Goal: Find specific page/section: Find specific page/section

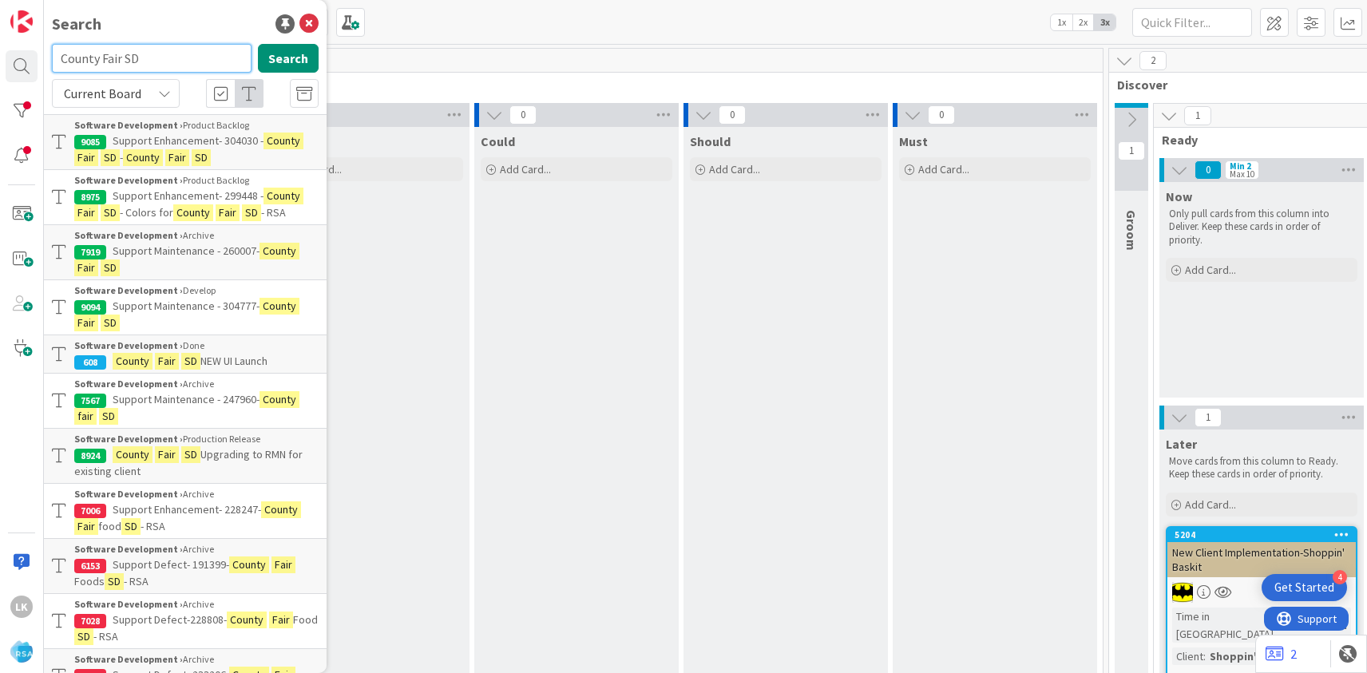
click at [124, 58] on input "County Fair SD" at bounding box center [152, 58] width 200 height 29
click at [157, 62] on input "County Fair SD" at bounding box center [152, 58] width 200 height 29
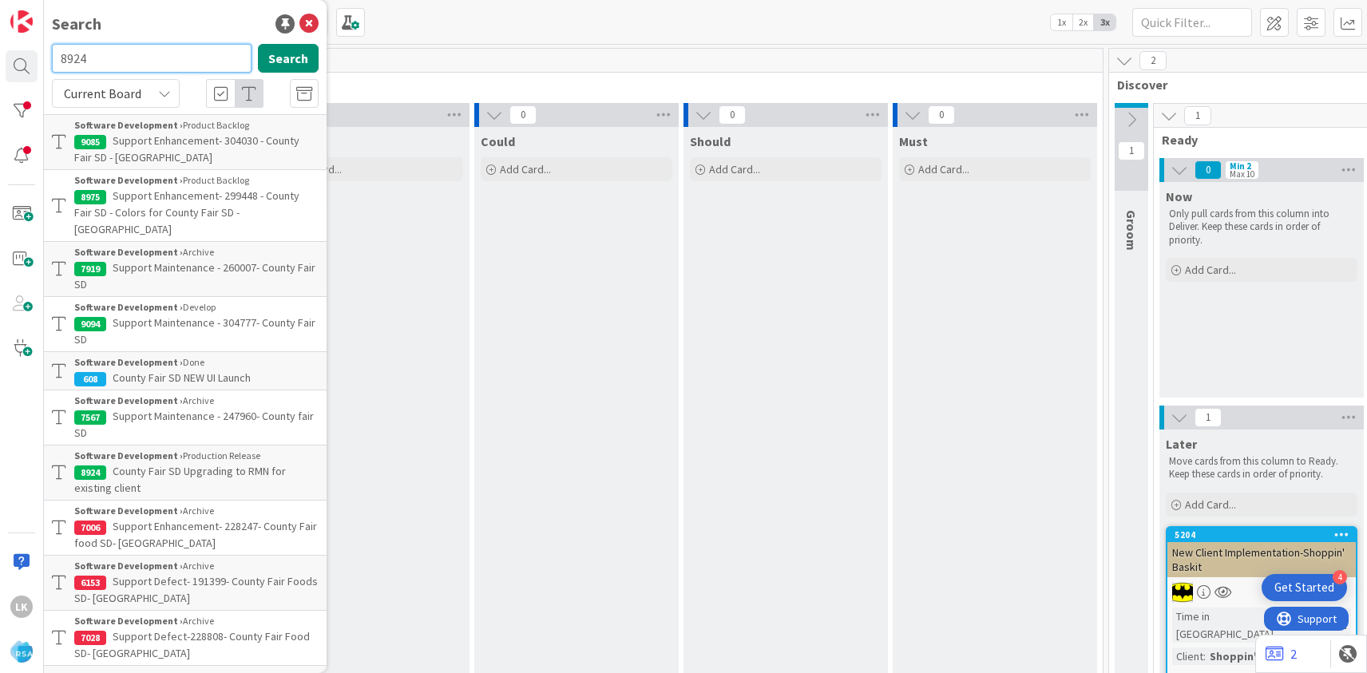
type input "8924"
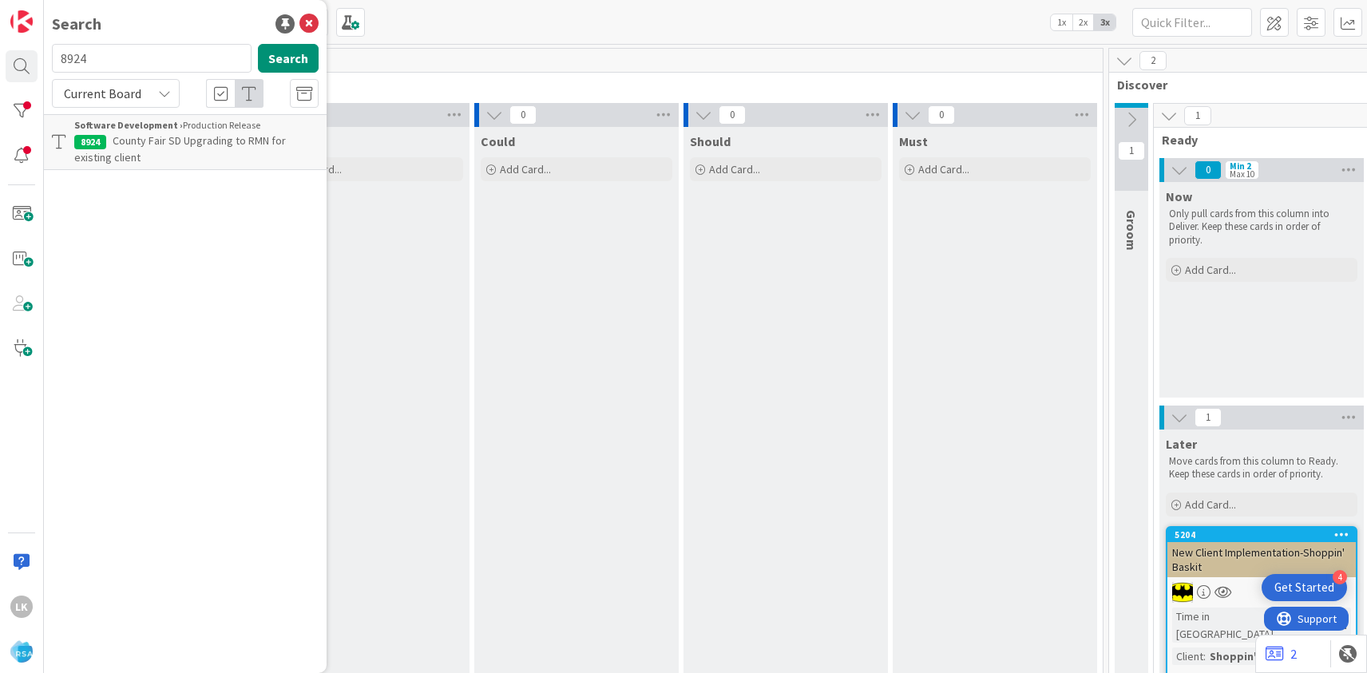
click at [122, 150] on span "County Fair SD Upgrading to RMN for existing client" at bounding box center [180, 148] width 212 height 31
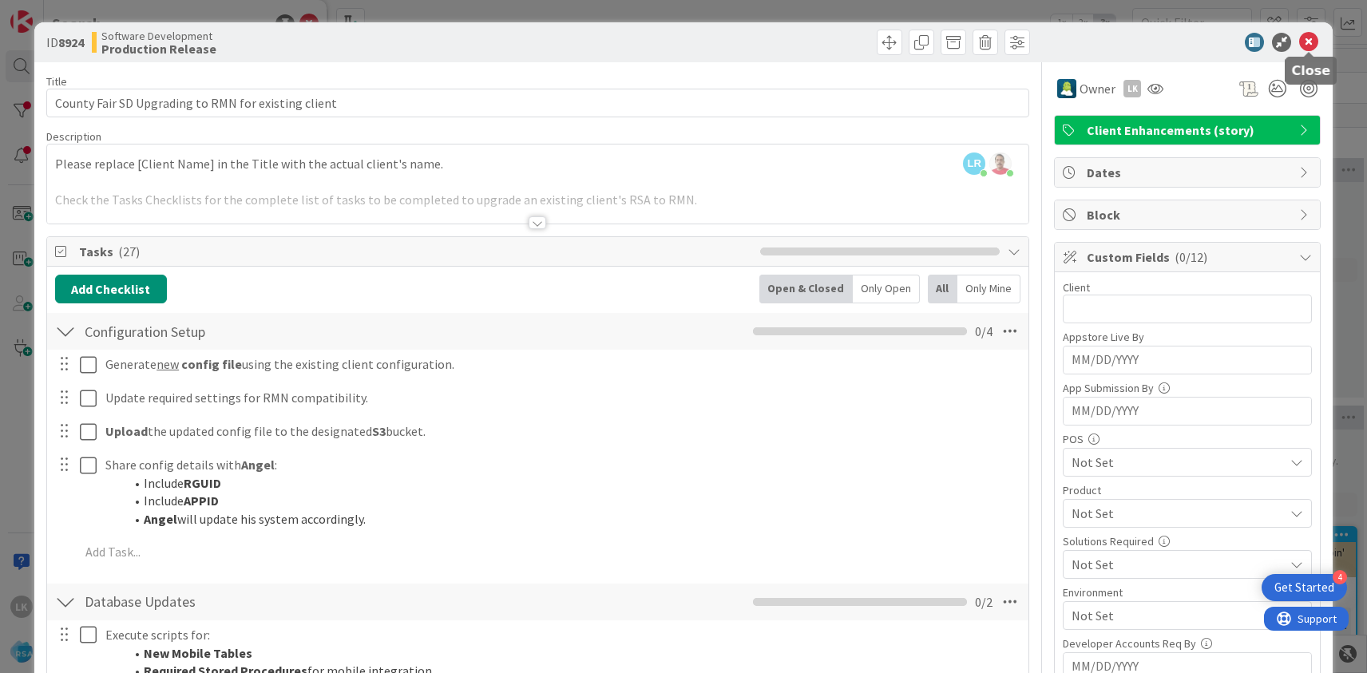
click at [1312, 38] on icon at bounding box center [1308, 42] width 19 height 19
